Goal: Find specific page/section: Find specific page/section

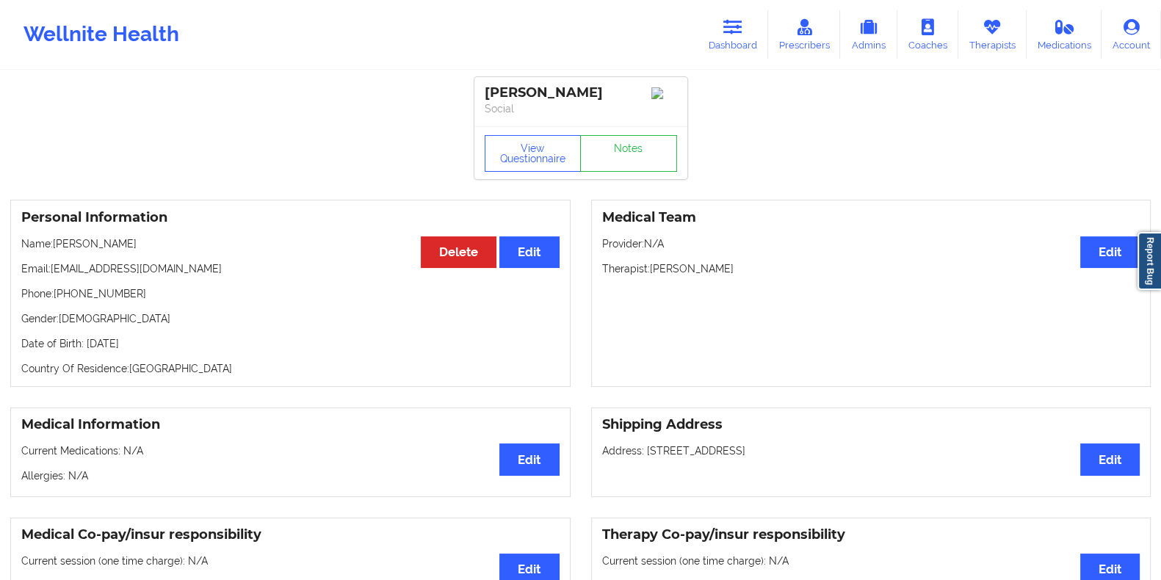
click at [727, 33] on icon at bounding box center [733, 27] width 19 height 16
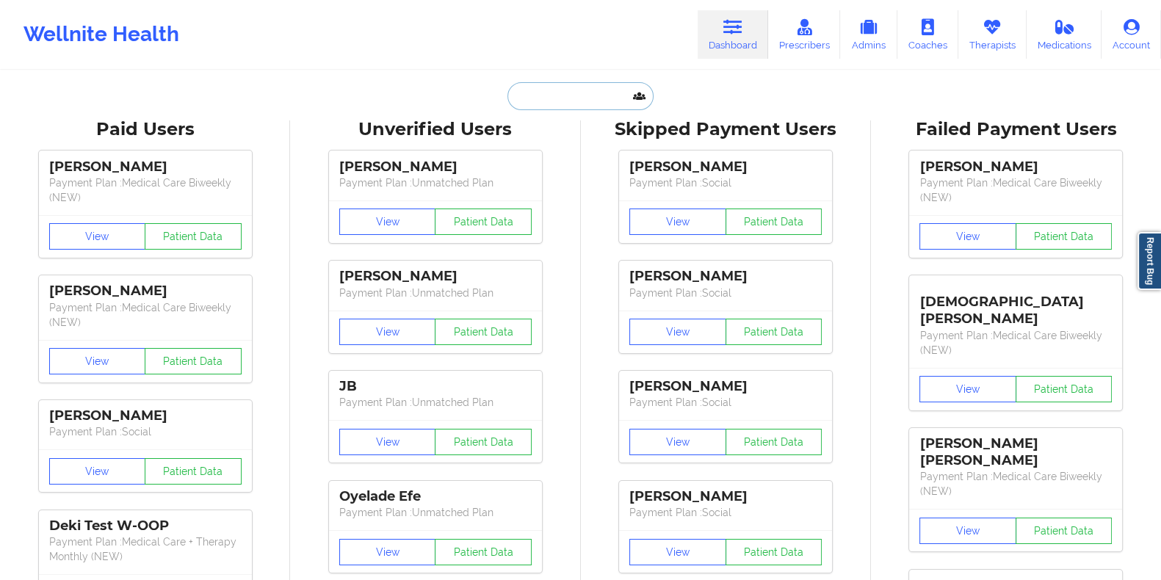
click at [581, 92] on input "text" at bounding box center [580, 96] width 145 height 28
paste input "[EMAIL_ADDRESS][DOMAIN_NAME]"
type input "[EMAIL_ADDRESS][DOMAIN_NAME]"
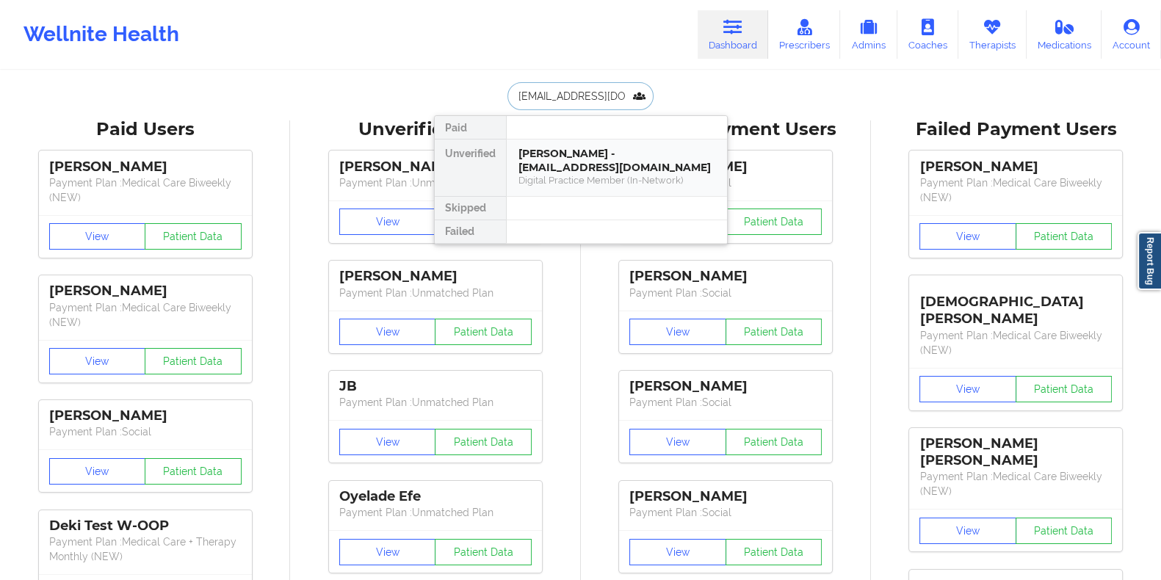
click at [599, 161] on div "[PERSON_NAME] - [EMAIL_ADDRESS][DOMAIN_NAME]" at bounding box center [617, 160] width 197 height 27
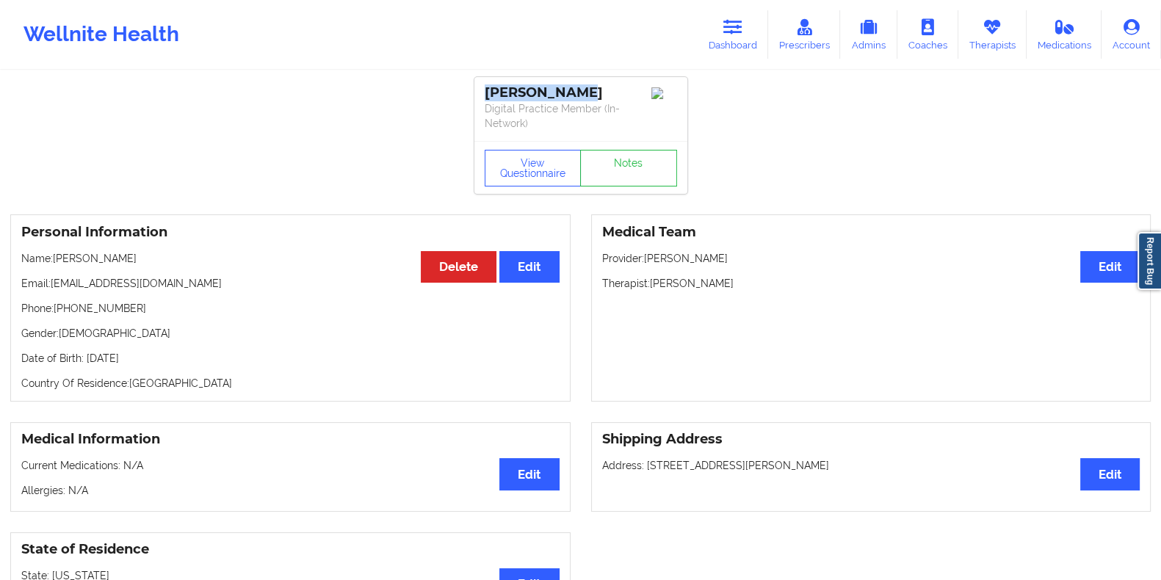
drag, startPoint x: 582, startPoint y: 94, endPoint x: 485, endPoint y: 95, distance: 97.0
click at [485, 95] on div "[PERSON_NAME]" at bounding box center [581, 92] width 192 height 17
copy div "[PERSON_NAME]"
click at [535, 163] on button "View Questionnaire" at bounding box center [533, 168] width 97 height 37
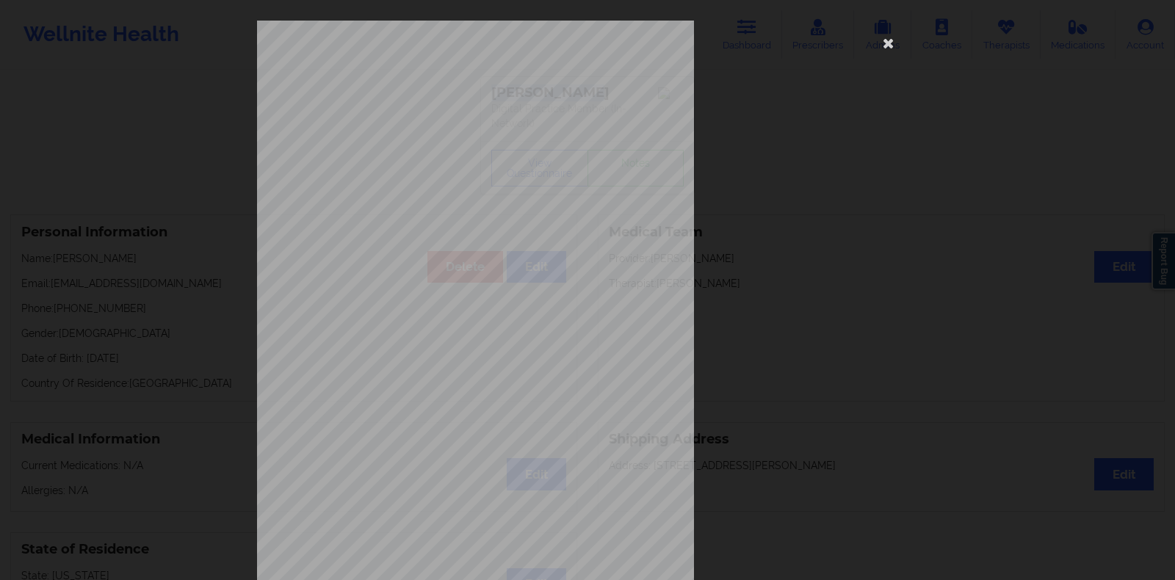
scroll to position [120, 0]
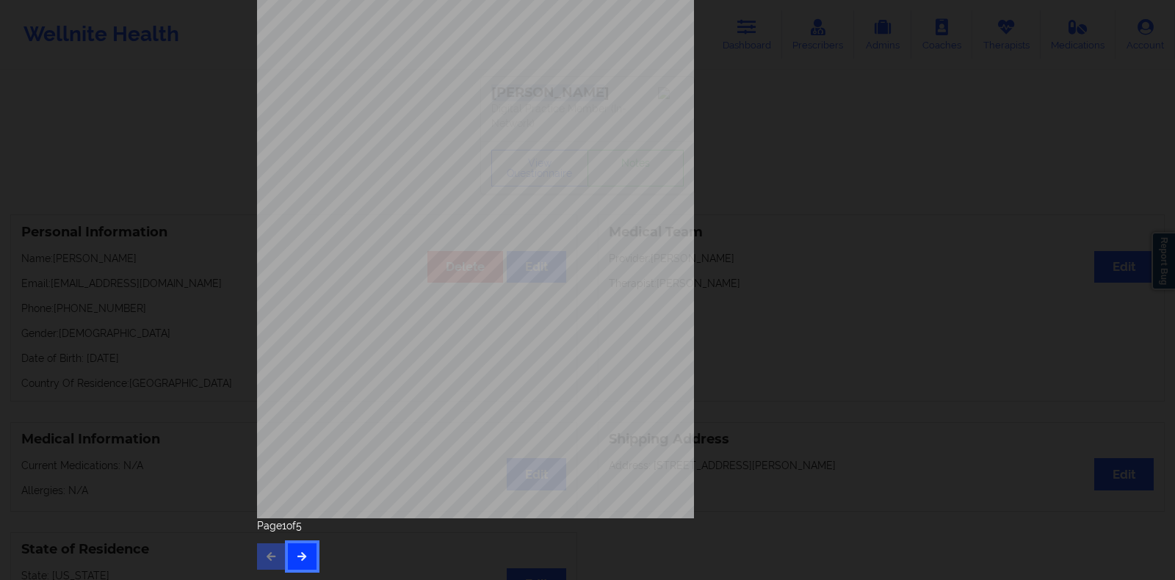
click at [297, 563] on button "button" at bounding box center [302, 557] width 29 height 26
click at [302, 556] on icon "button" at bounding box center [302, 556] width 12 height 9
click at [297, 556] on icon "button" at bounding box center [302, 556] width 12 height 9
click at [166, 148] on div "Insurance company type details by patient commercial Insurance Member ID for pa…" at bounding box center [587, 290] width 1175 height 580
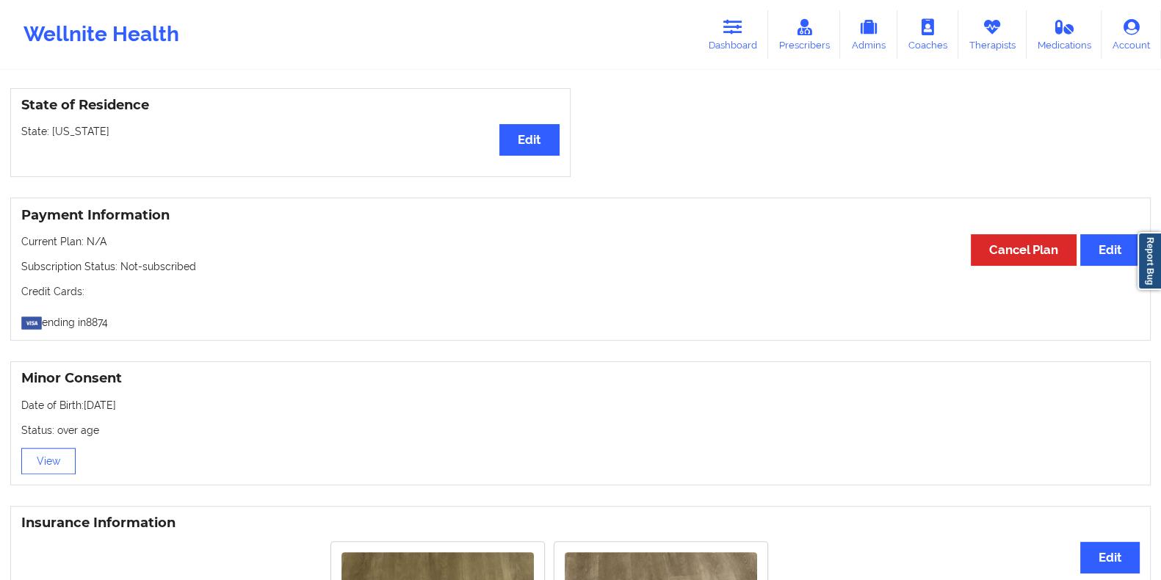
scroll to position [444, 0]
